Goal: Information Seeking & Learning: Learn about a topic

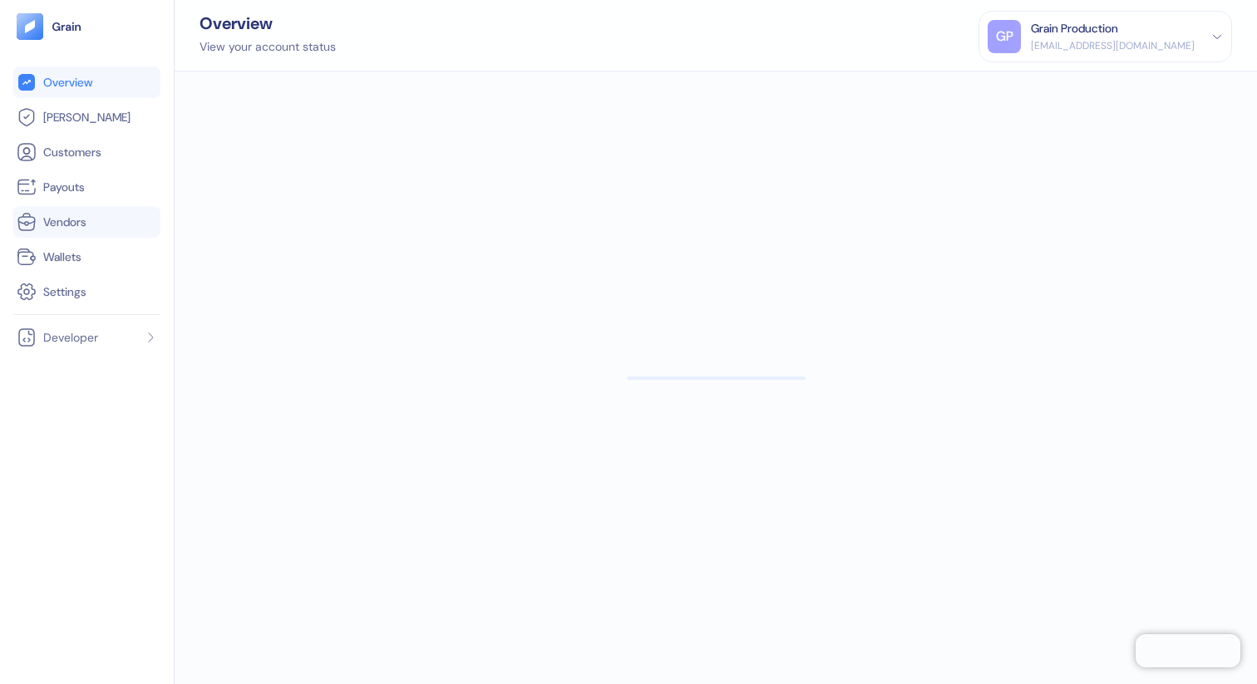
click at [76, 229] on span "Vendors" at bounding box center [64, 222] width 43 height 17
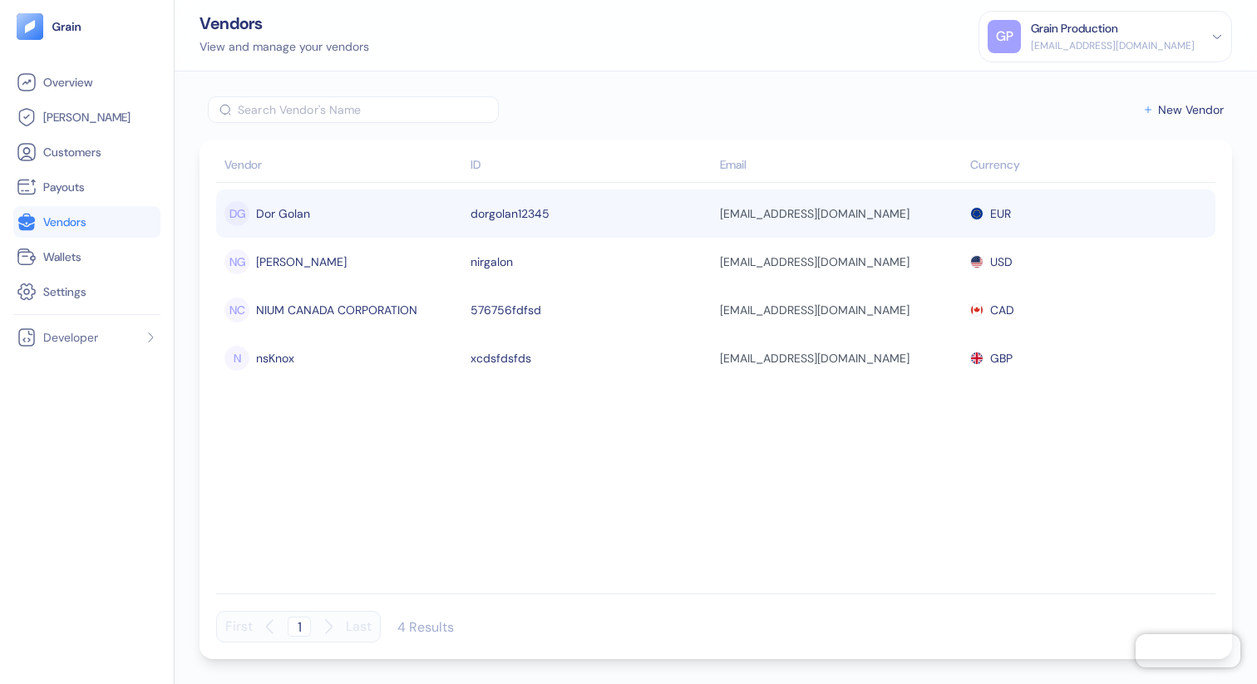
click at [492, 225] on td "dorgolan12345" at bounding box center [591, 214] width 250 height 48
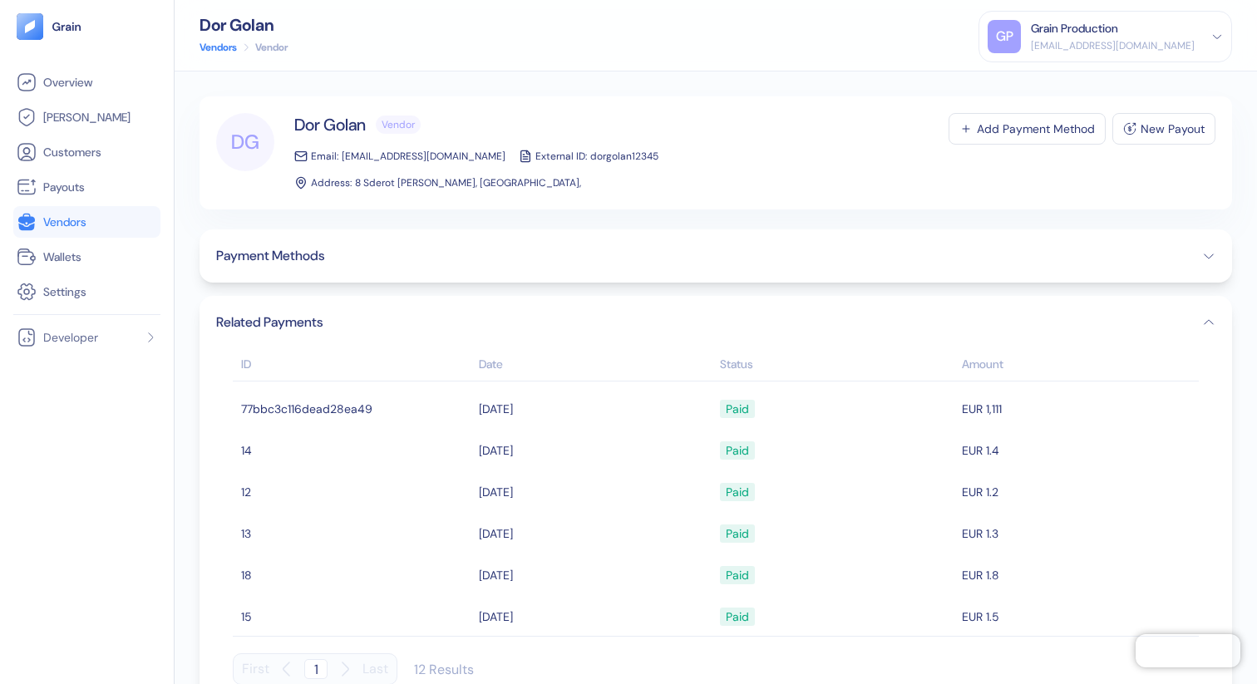
click at [500, 254] on div "Payment Methods" at bounding box center [715, 255] width 1032 height 53
click at [516, 246] on button "Payment Methods" at bounding box center [715, 256] width 999 height 20
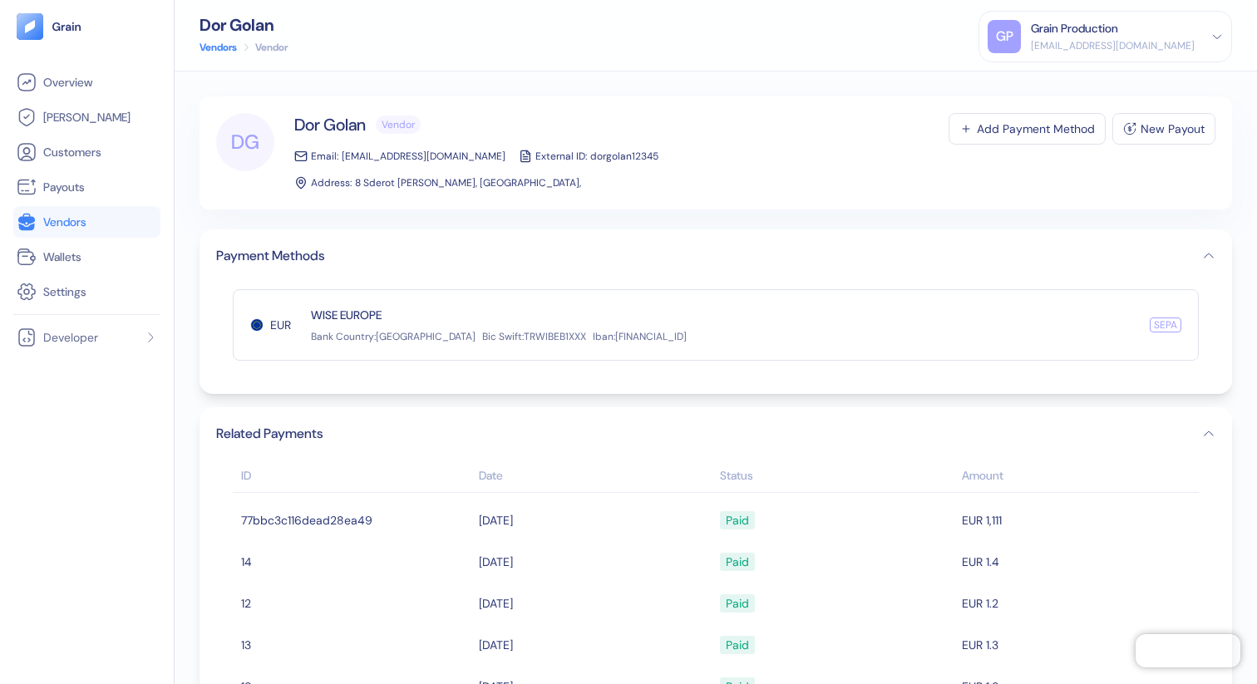
click at [516, 246] on button "Payment Methods" at bounding box center [715, 256] width 999 height 20
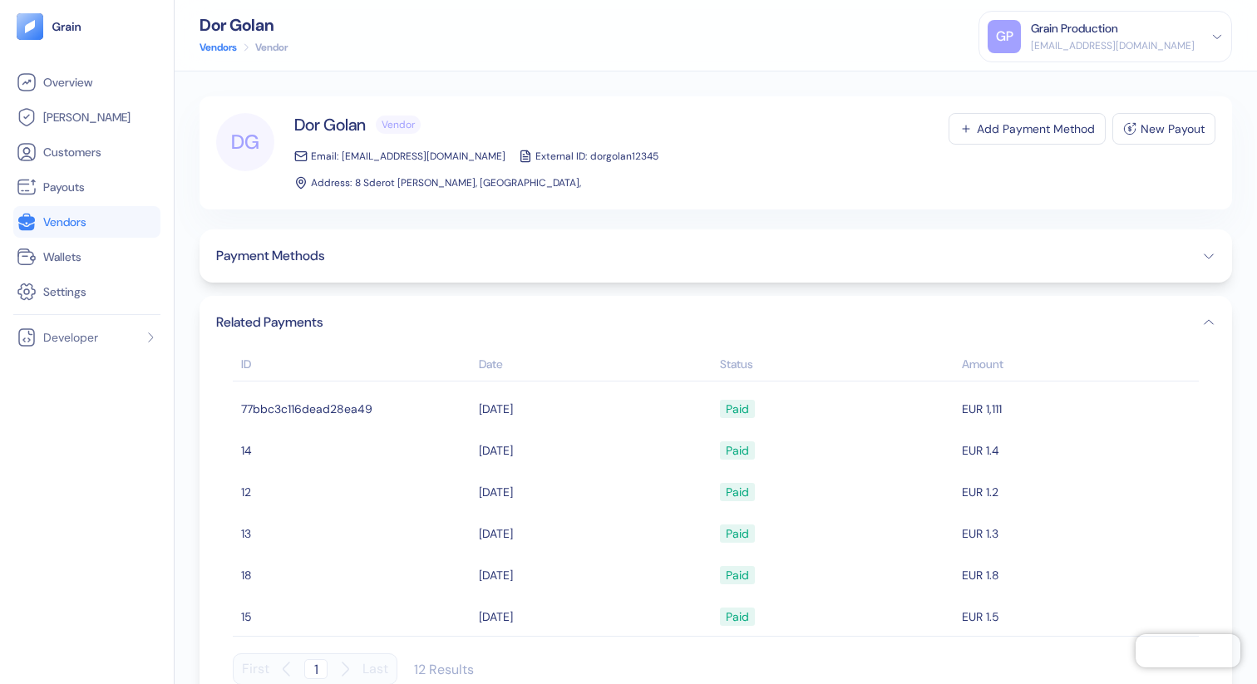
click at [58, 226] on span "Vendors" at bounding box center [64, 222] width 43 height 17
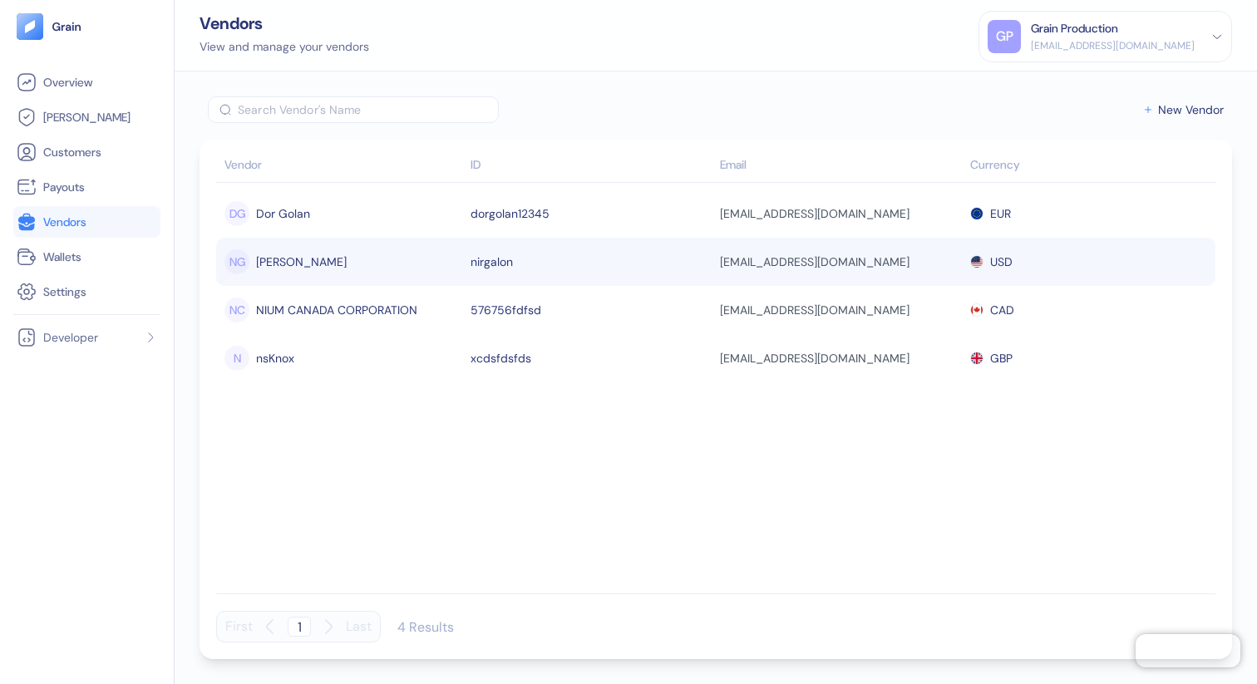
click at [331, 268] on div "NG [PERSON_NAME]" at bounding box center [343, 262] width 238 height 28
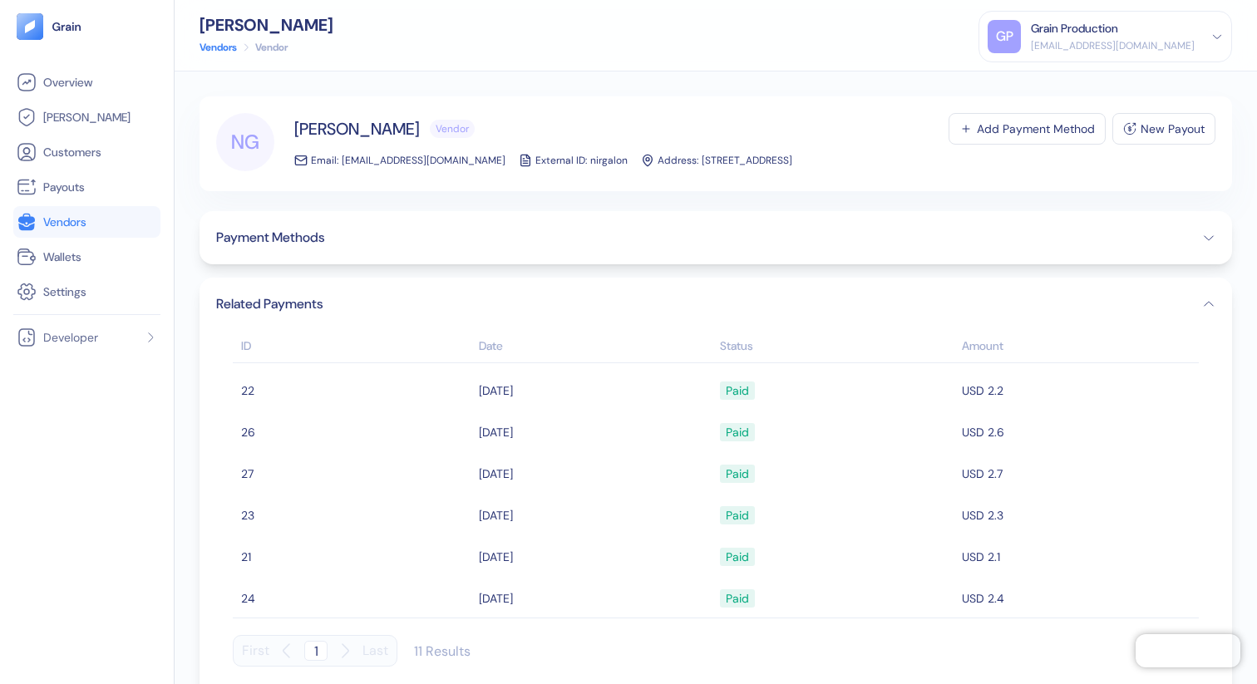
click at [357, 244] on button "Payment Methods" at bounding box center [715, 238] width 999 height 20
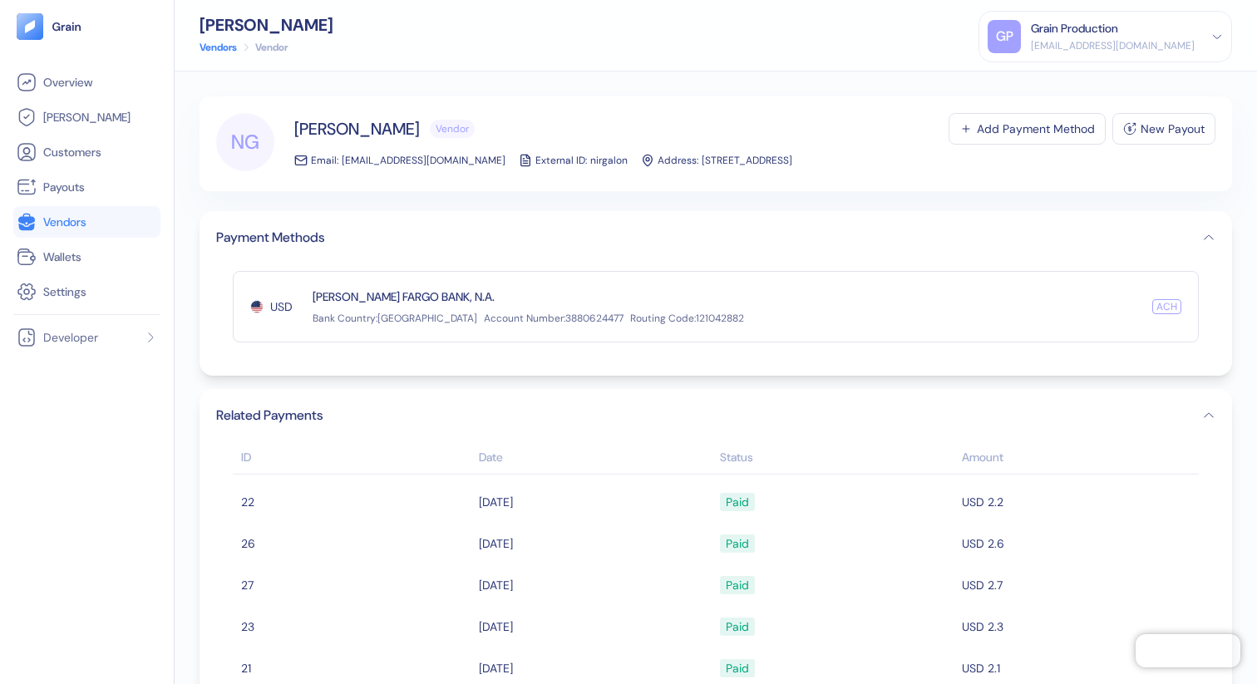
click at [116, 228] on link "Vendors" at bounding box center [87, 222] width 140 height 20
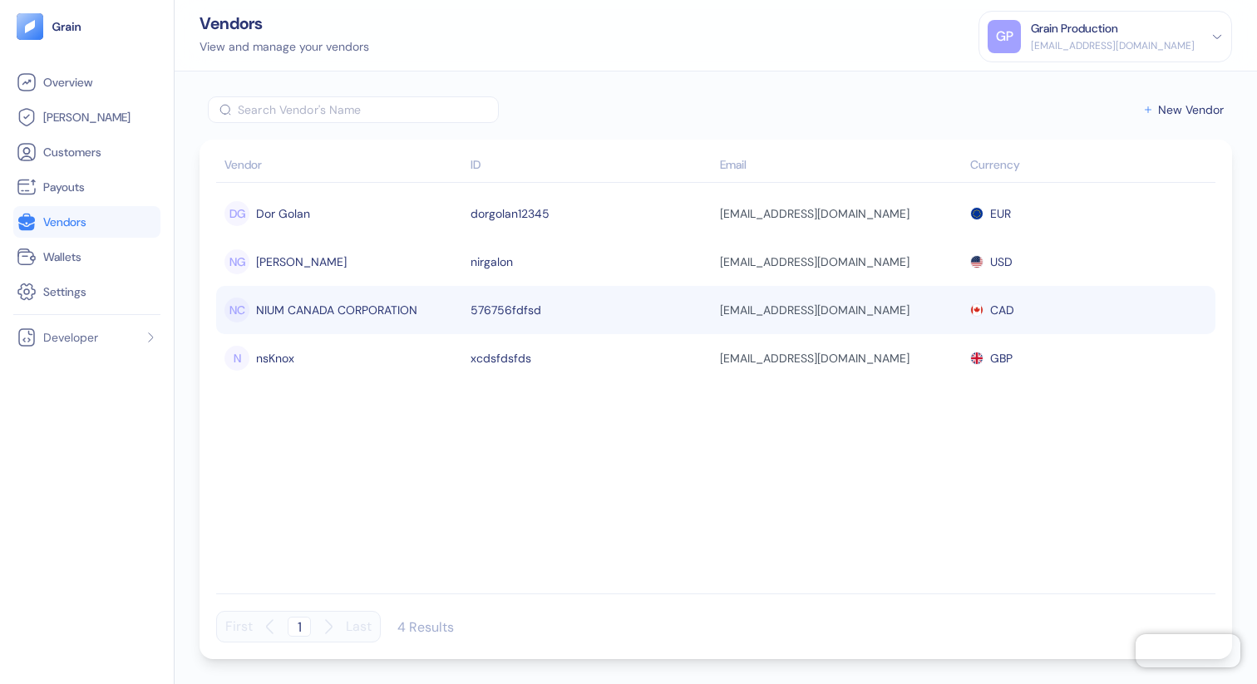
click at [295, 303] on div "NIUM CANADA CORPORATION" at bounding box center [336, 310] width 161 height 28
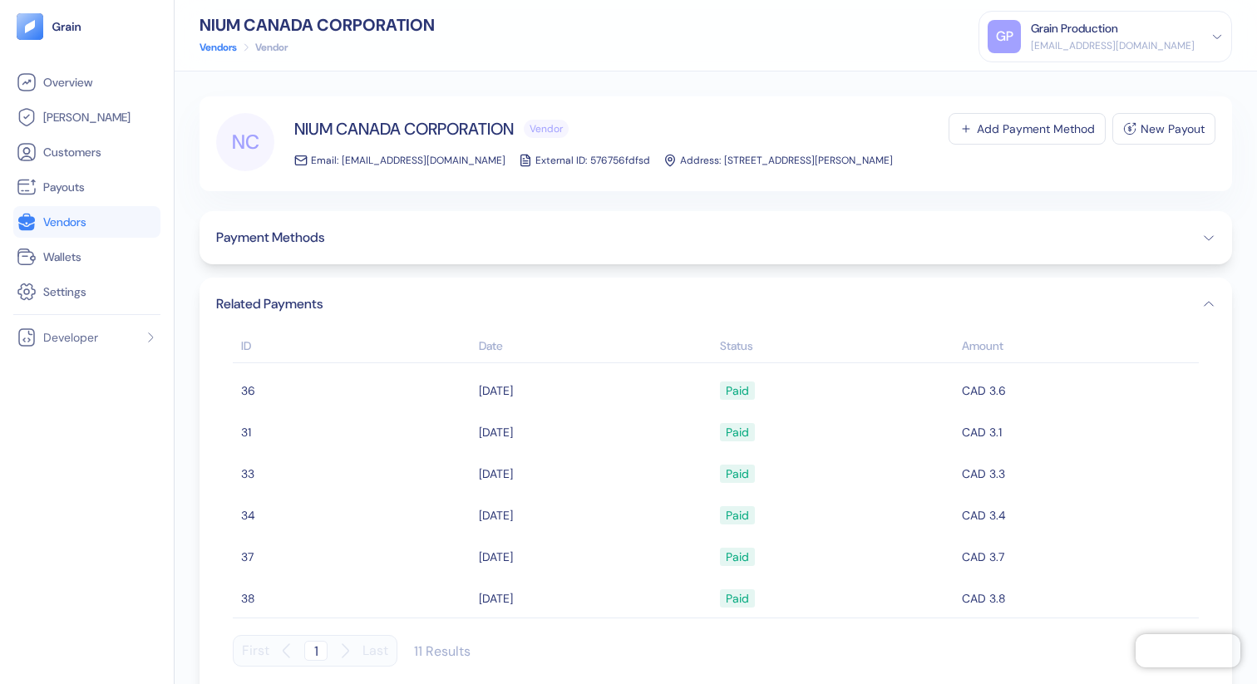
click at [317, 239] on span "Payment Methods" at bounding box center [270, 238] width 108 height 20
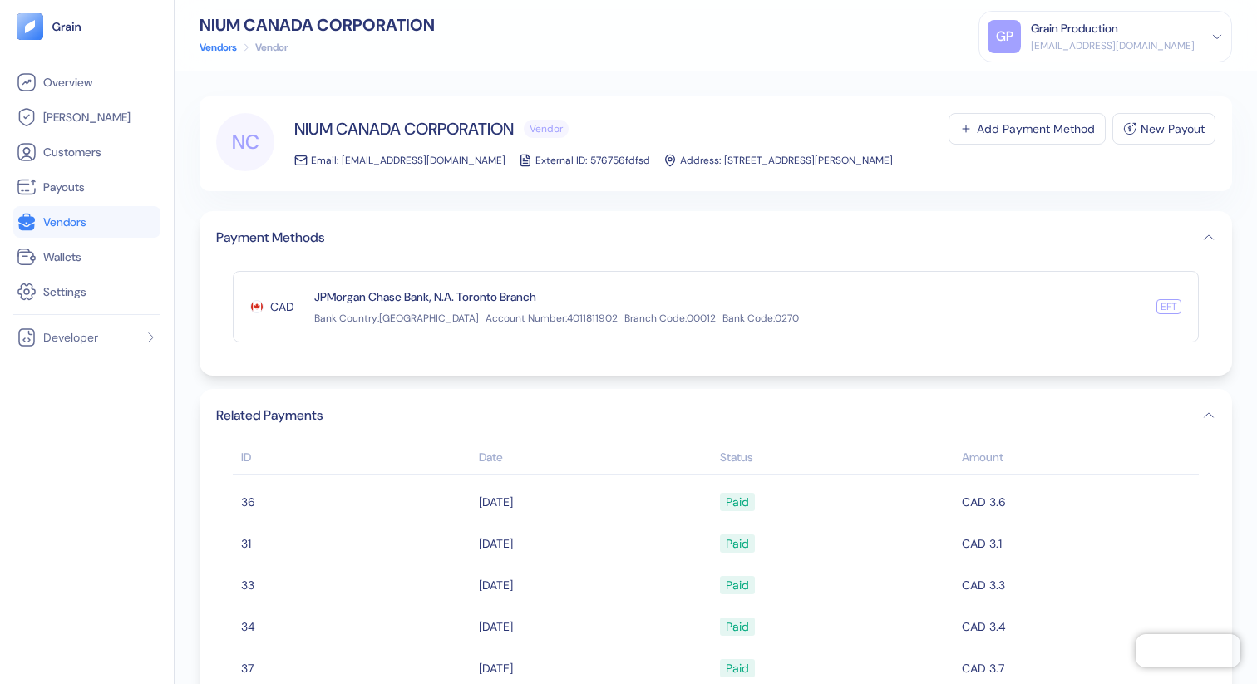
click at [66, 229] on span "Vendors" at bounding box center [64, 222] width 43 height 17
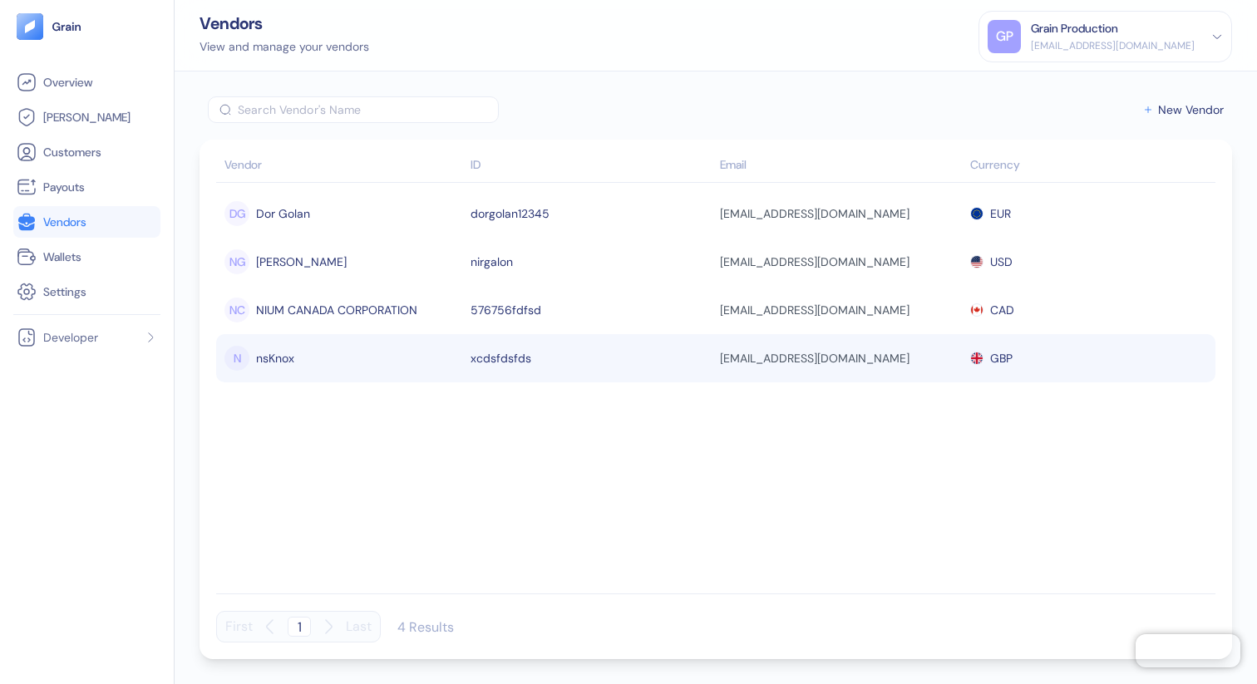
click at [303, 353] on div "N nsKnox" at bounding box center [343, 358] width 238 height 28
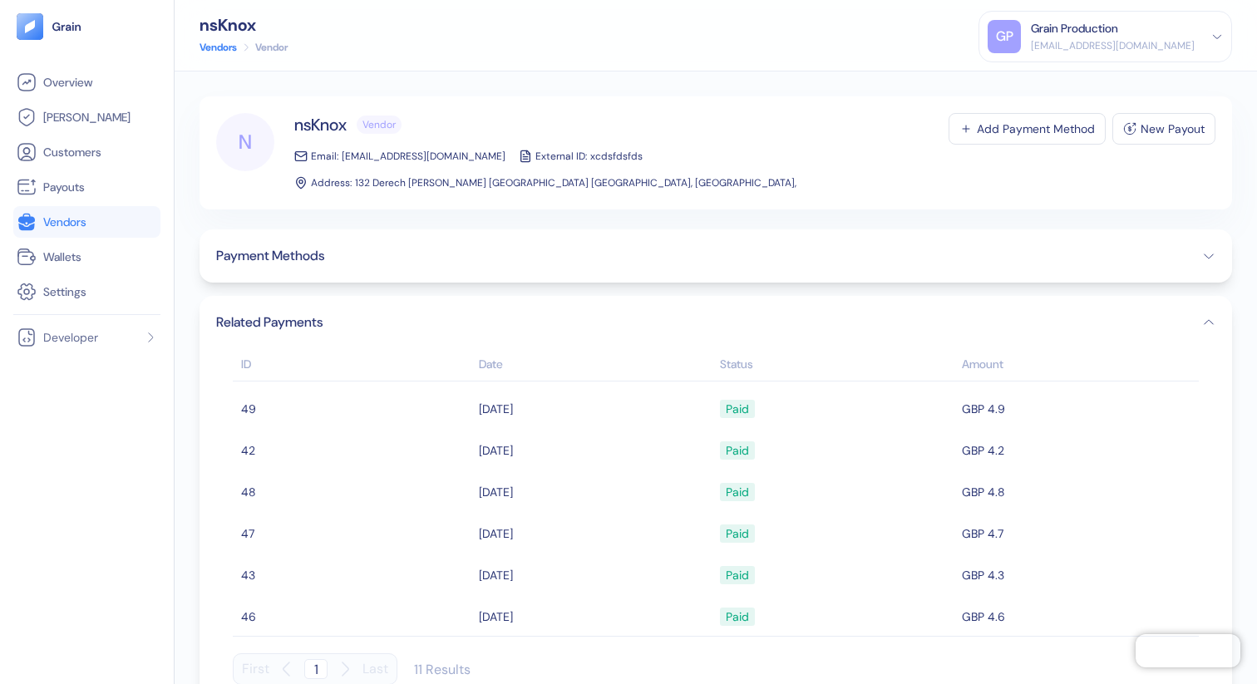
click at [327, 268] on div "Payment Methods" at bounding box center [715, 255] width 1032 height 53
click at [340, 255] on button "Payment Methods" at bounding box center [715, 256] width 999 height 20
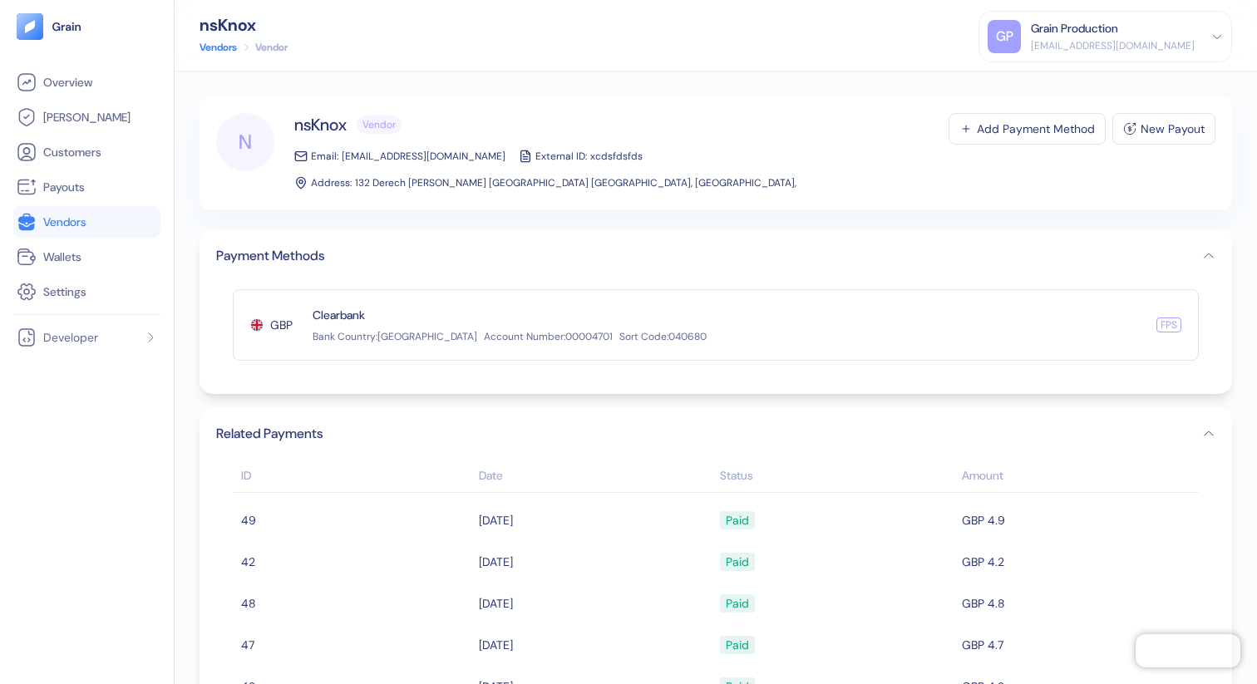
click at [71, 220] on span "Vendors" at bounding box center [64, 222] width 43 height 17
